Goal: Information Seeking & Learning: Find specific fact

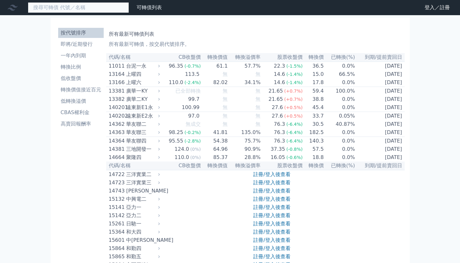
click at [86, 6] on input at bounding box center [78, 7] width 101 height 11
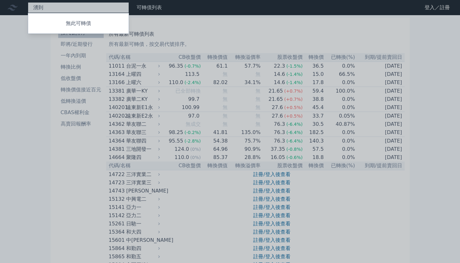
type input "湧"
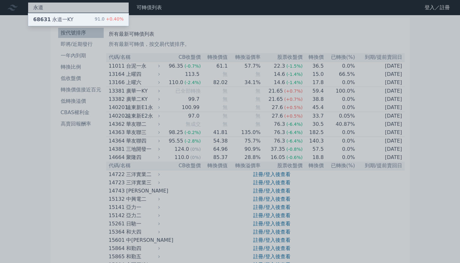
type input "永道"
click at [89, 17] on div "68631 永道一KY 91.0 +0.40%" at bounding box center [78, 19] width 101 height 13
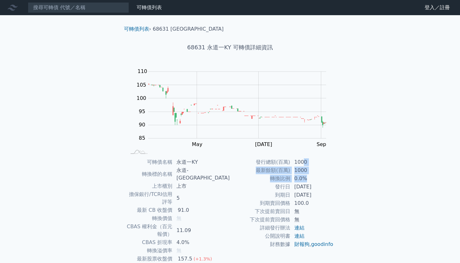
drag, startPoint x: 304, startPoint y: 162, endPoint x: 312, endPoint y: 182, distance: 22.0
click at [312, 182] on tbody "發行總額(百萬) 1000 最新餘額(百萬) 1000 轉換比例 0.0% 發行日 [DATE] 到期日 [DATE] 到期賣回價格 100.0 下次提前賣回…" at bounding box center [282, 203] width 104 height 90
click at [312, 182] on td "0.0%" at bounding box center [312, 179] width 43 height 8
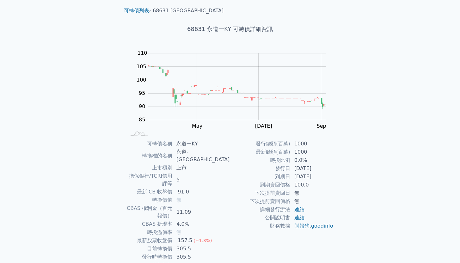
scroll to position [15, 0]
